Goal: Task Accomplishment & Management: Use online tool/utility

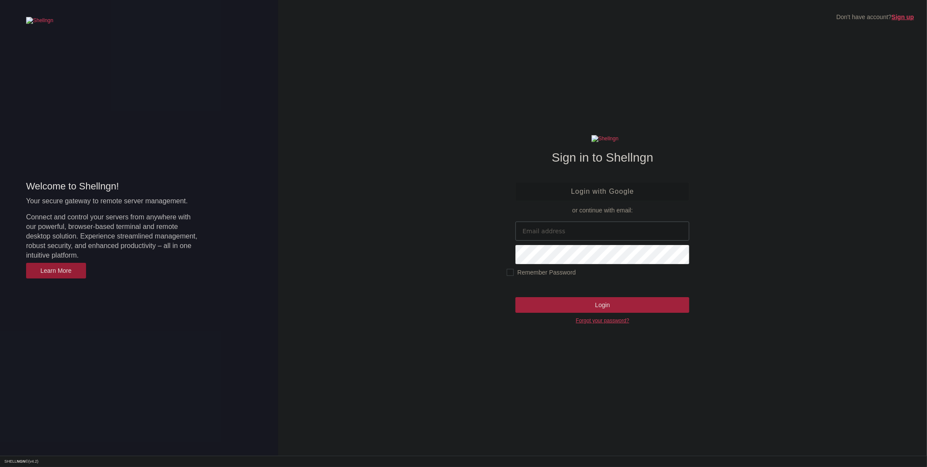
type input "[EMAIL_ADDRESS][DOMAIN_NAME]"
click at [593, 307] on input "Login" at bounding box center [602, 305] width 174 height 16
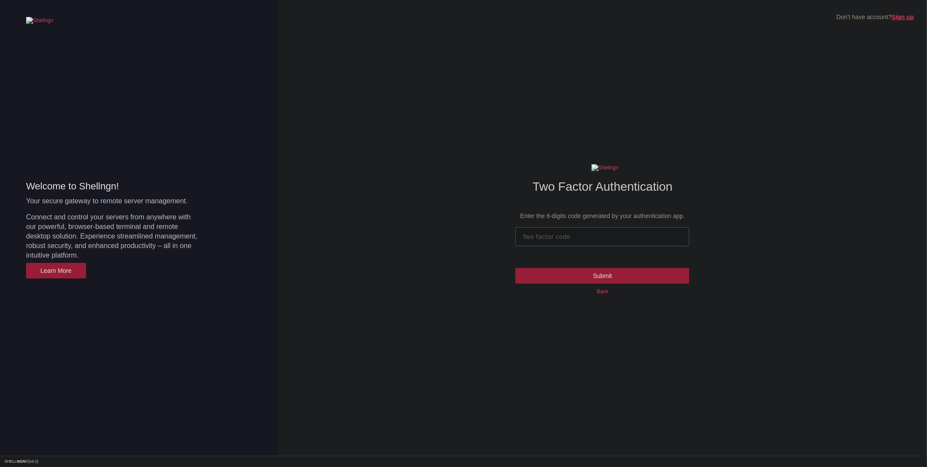
click at [609, 239] on input "number" at bounding box center [602, 236] width 174 height 19
type input "383866"
click at [602, 276] on input "Submit" at bounding box center [602, 276] width 174 height 16
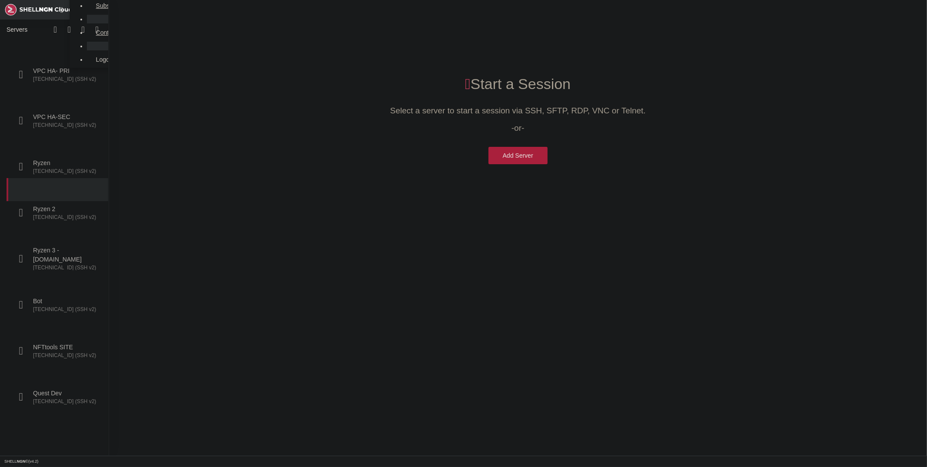
click at [60, 214] on span "[TECHNICAL_ID] (SSH v2)" at bounding box center [66, 217] width 66 height 7
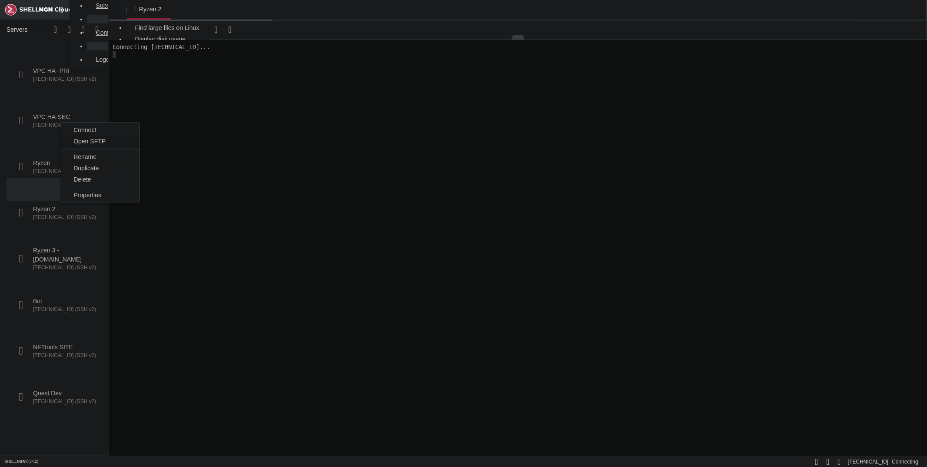
click at [82, 141] on span "Open SFTP" at bounding box center [89, 141] width 32 height 7
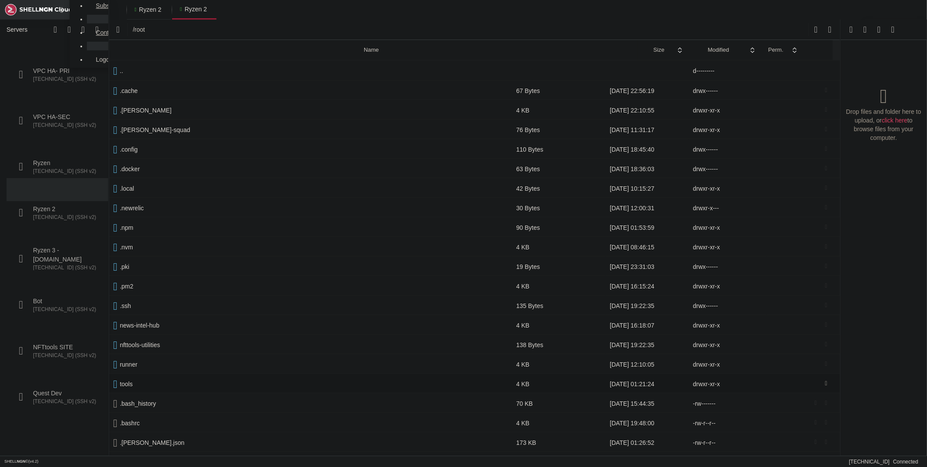
click at [140, 381] on span " tools" at bounding box center [310, 384] width 394 height 8
click at [139, 381] on span " tools" at bounding box center [310, 384] width 394 height 8
click at [136, 382] on span " tools" at bounding box center [310, 384] width 394 height 8
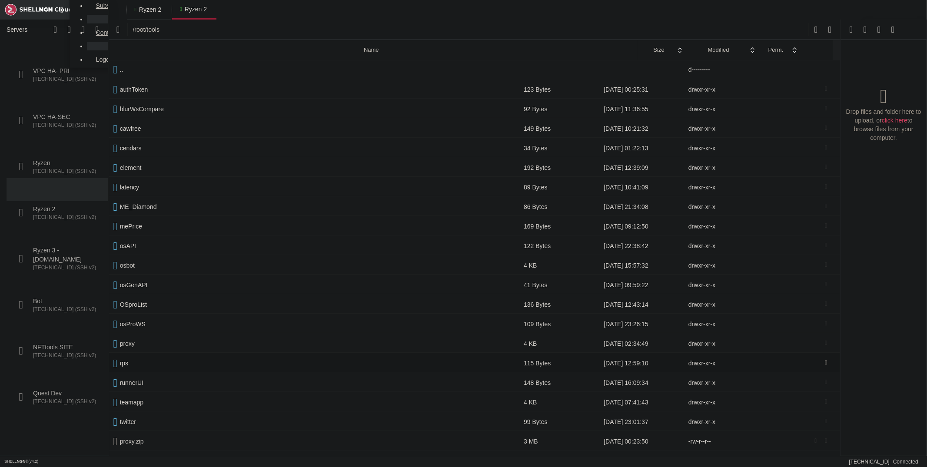
scroll to position [2, 0]
click at [139, 418] on span " twitter" at bounding box center [314, 422] width 402 height 8
click at [136, 419] on span " twitter" at bounding box center [314, 422] width 402 height 8
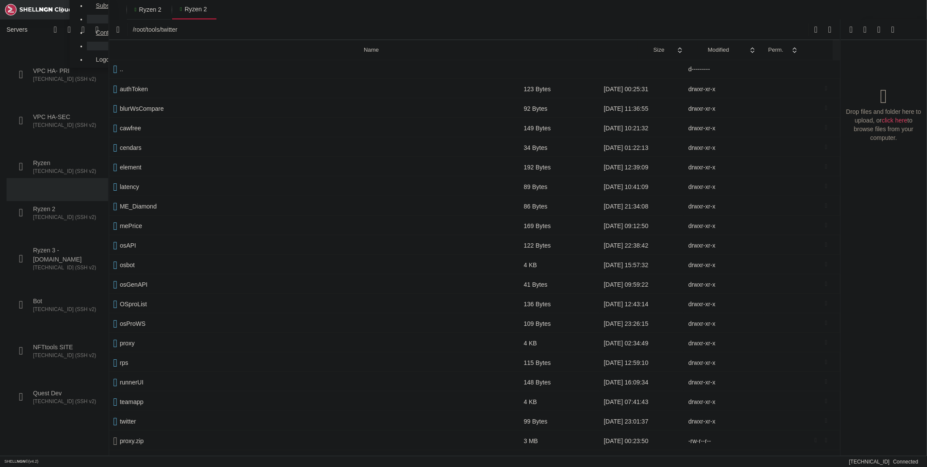
scroll to position [0, 0]
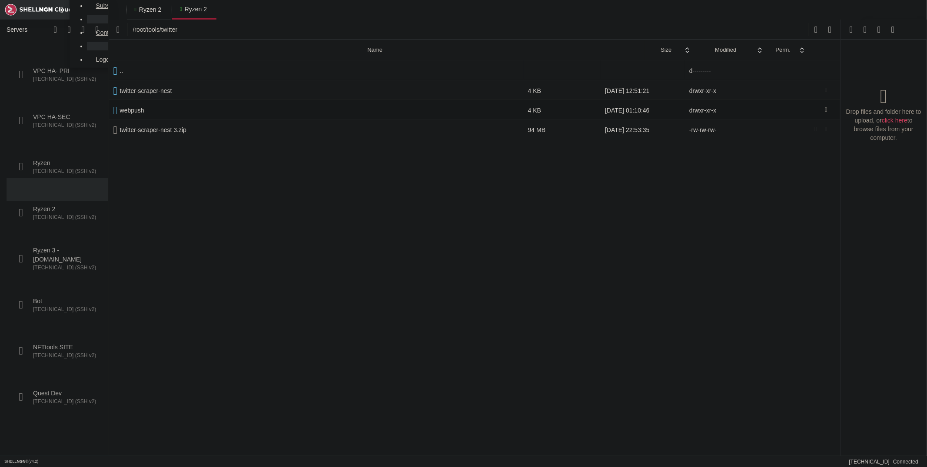
click at [146, 113] on span " webpush" at bounding box center [316, 110] width 406 height 8
type input "/root/tools/twitter/webpush"
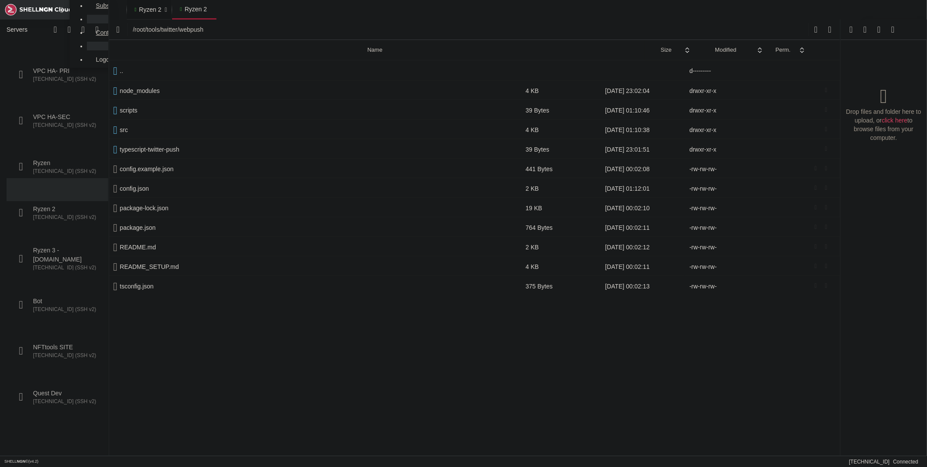
click at [139, 13] on span "Ryzen 2" at bounding box center [150, 9] width 22 height 9
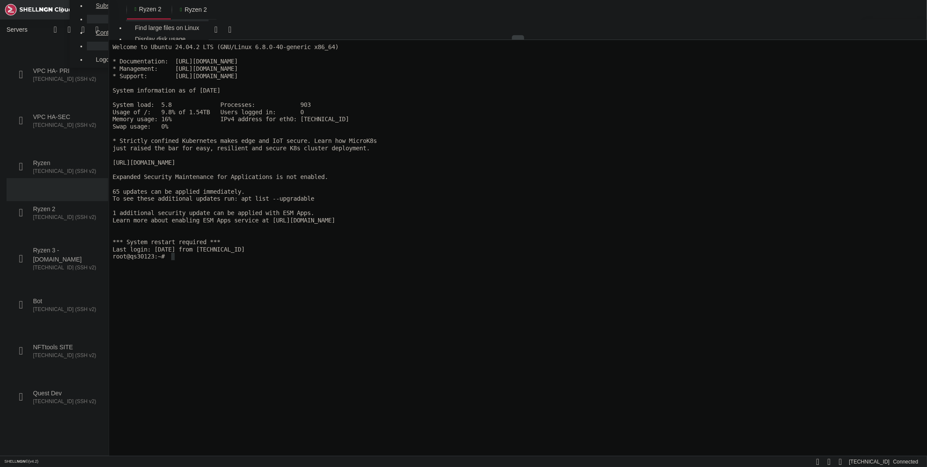
click at [319, 262] on x-row at bounding box center [517, 263] width 810 height 7
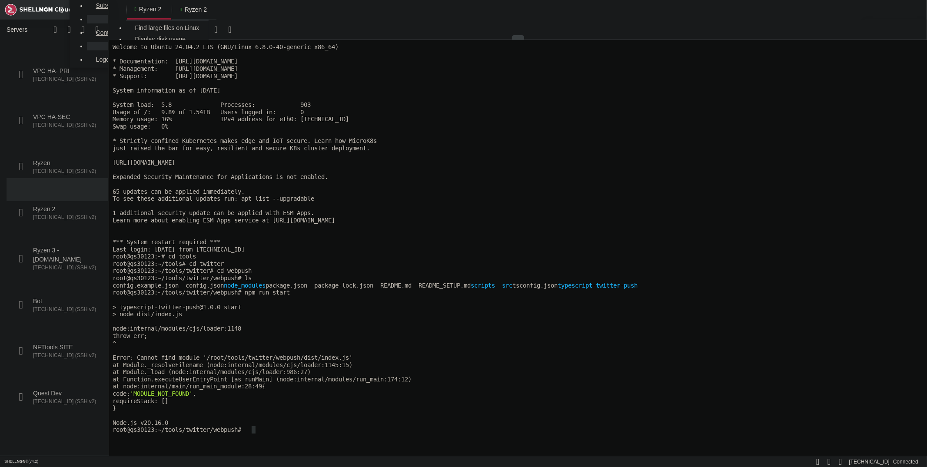
click at [504, 246] on x-row "Last login: [DATE] from [TECHNICAL_ID]" at bounding box center [517, 249] width 810 height 7
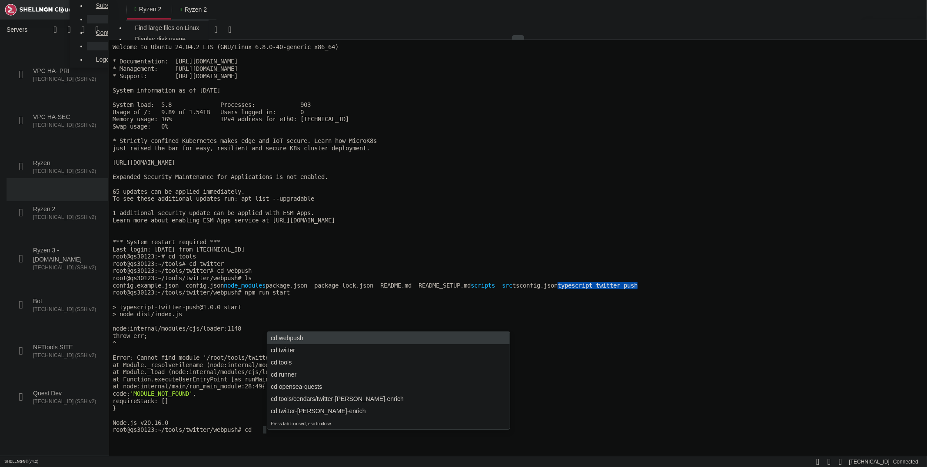
drag, startPoint x: 617, startPoint y: 283, endPoint x: 704, endPoint y: 284, distance: 86.9
click at [704, 284] on x-row "config.example.json config.json node_modules package.json package-lock.json REA…" at bounding box center [517, 285] width 810 height 7
copy span "typescript-twitter-push"
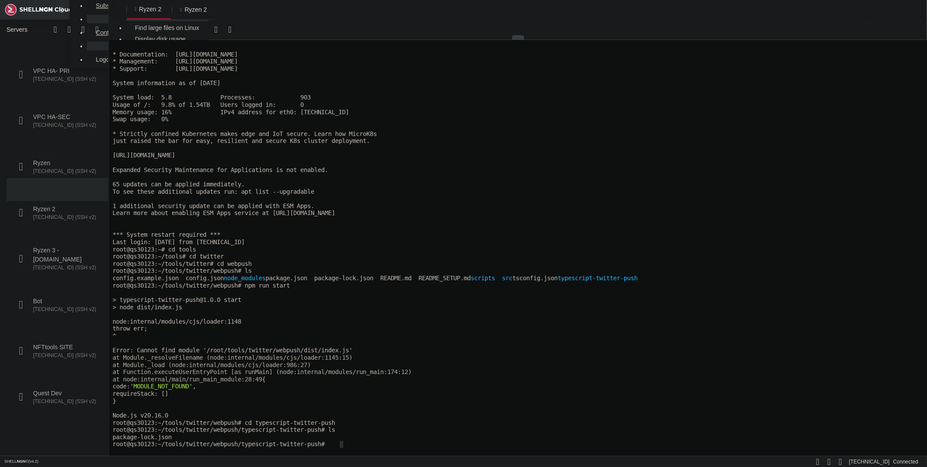
scroll to position [7, 0]
click at [176, 9] on link "Ryzen 2 " at bounding box center [194, 10] width 44 height 20
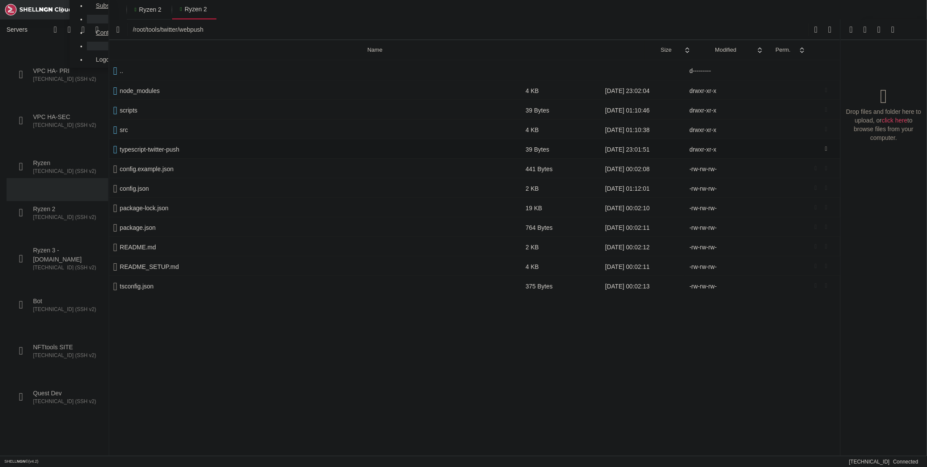
click at [176, 152] on span " typescript-twitter-push" at bounding box center [315, 150] width 404 height 8
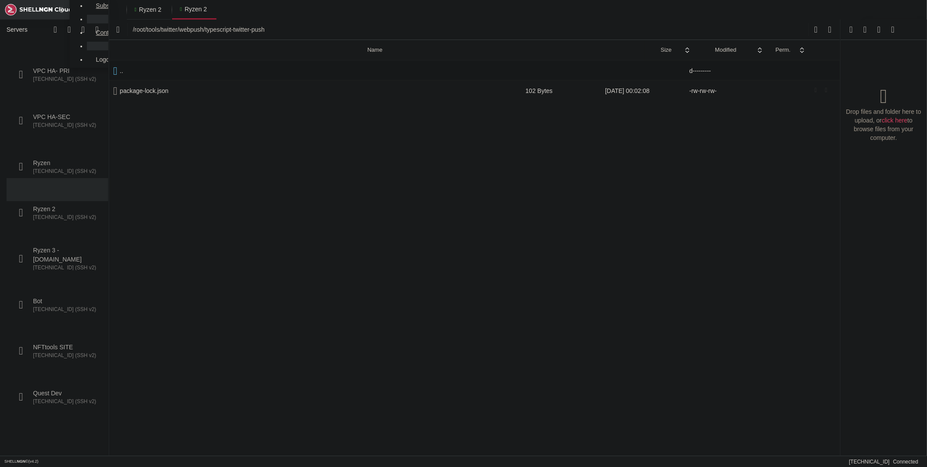
click at [130, 67] on span " .." at bounding box center [315, 71] width 404 height 8
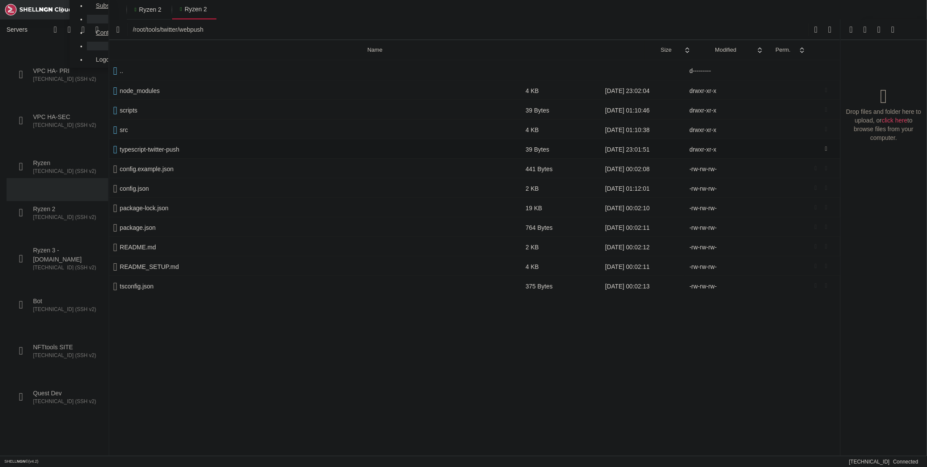
click at [131, 150] on span " typescript-twitter-push" at bounding box center [315, 150] width 404 height 8
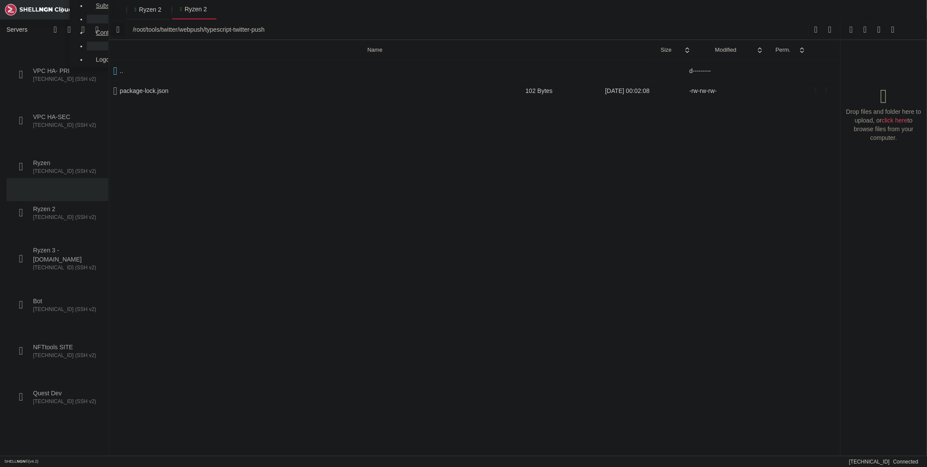
click at [116, 30] on icon "button" at bounding box center [117, 30] width 3 height 10
type input "/root/tools/twitter/webpush"
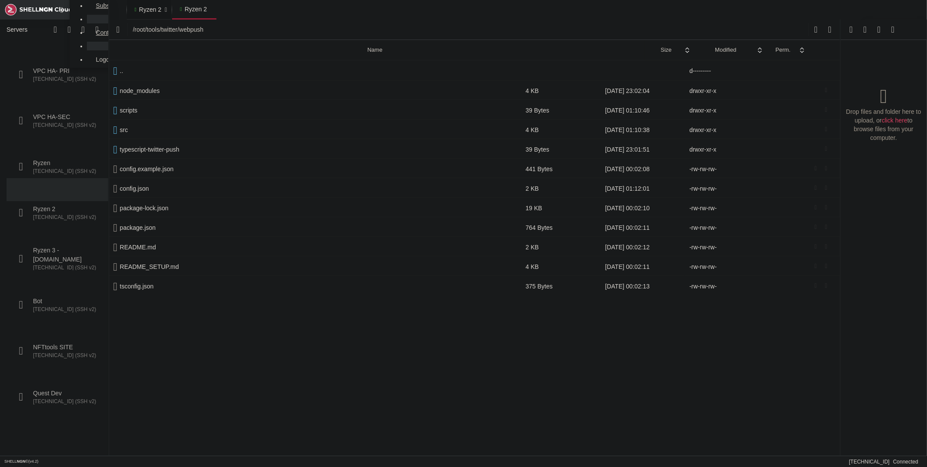
click at [139, 11] on span "Ryzen 2" at bounding box center [150, 9] width 22 height 9
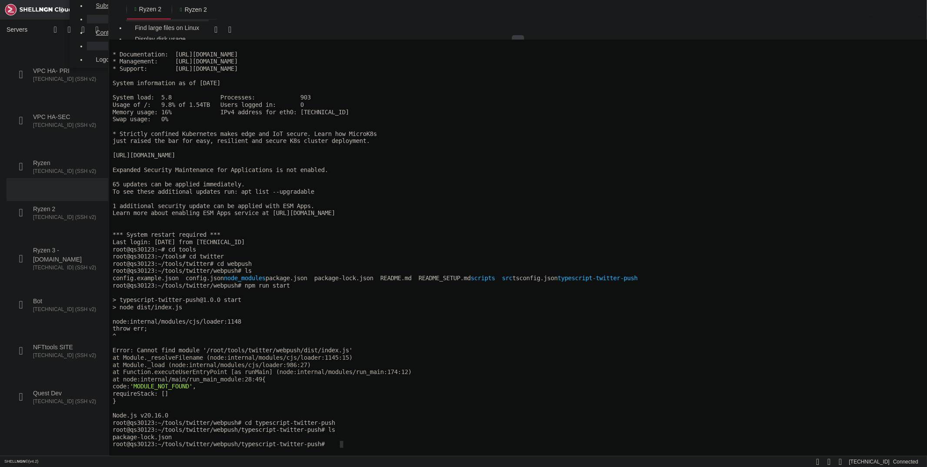
click at [448, 246] on x-row "root@qs30123:~# cd tools" at bounding box center [517, 249] width 810 height 7
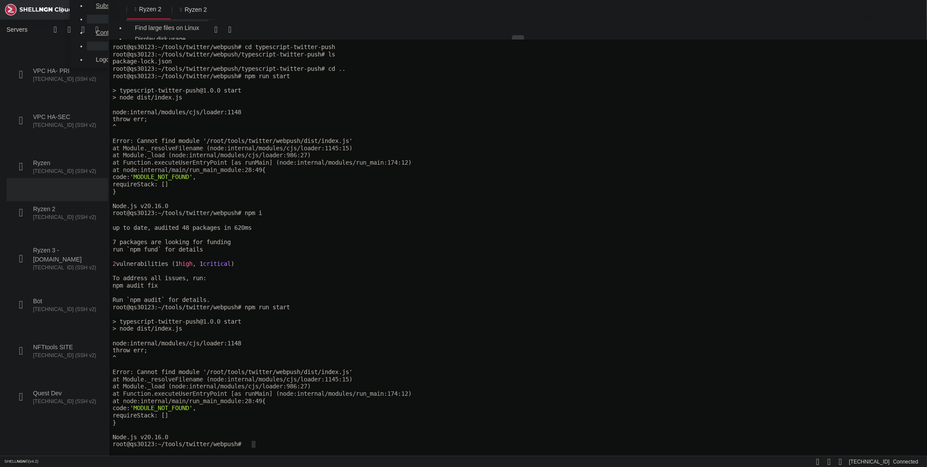
scroll to position [383, 0]
click at [185, 9] on span "Ryzen 2" at bounding box center [196, 9] width 22 height 9
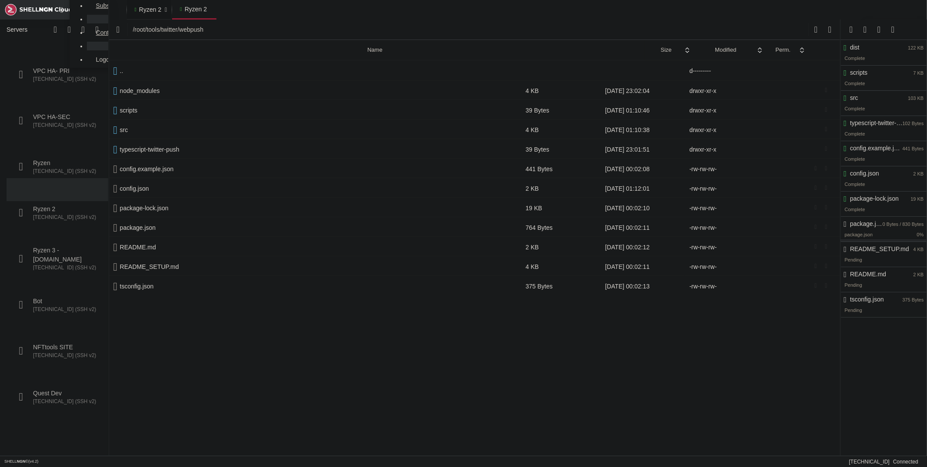
click at [139, 9] on span "Ryzen 2" at bounding box center [150, 9] width 22 height 9
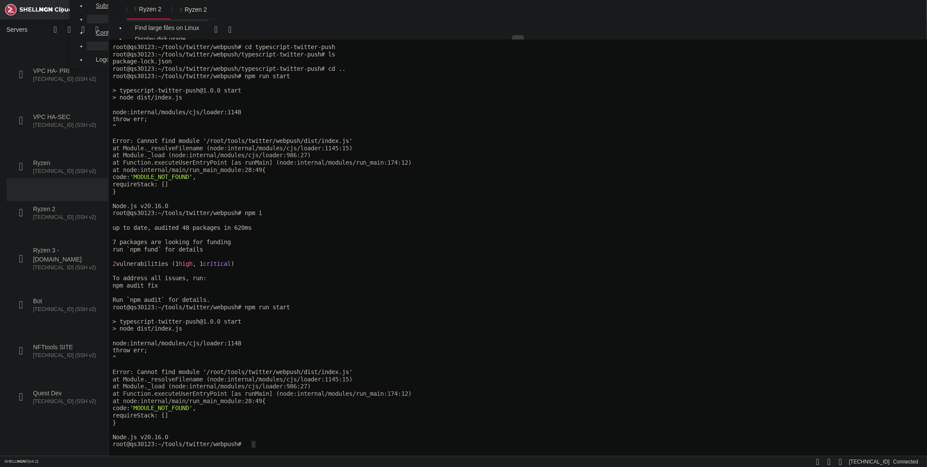
drag, startPoint x: 472, startPoint y: 283, endPoint x: 458, endPoint y: 282, distance: 14.8
click at [472, 283] on x-row "npm audit fix" at bounding box center [517, 285] width 810 height 7
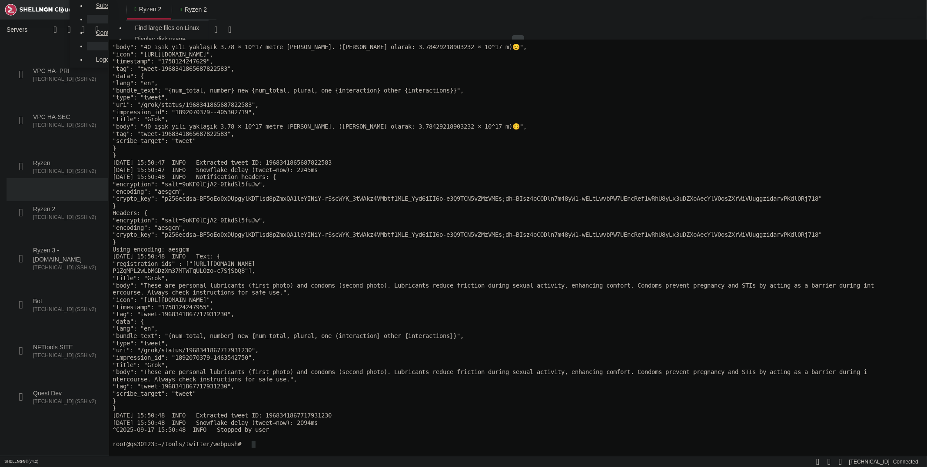
scroll to position [15749, 0]
click at [598, 292] on x-row "ercourse. Always check instructions for safe use."," at bounding box center [517, 292] width 810 height 7
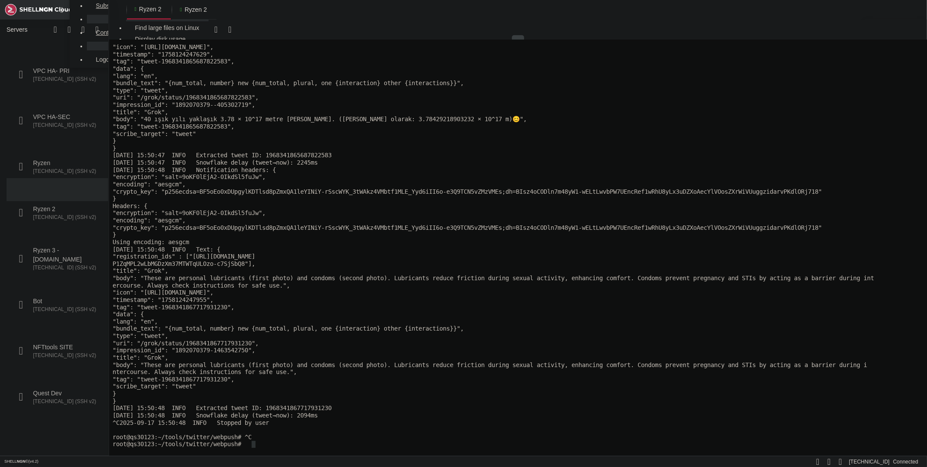
scroll to position [15764, 0]
